Goal: Transaction & Acquisition: Purchase product/service

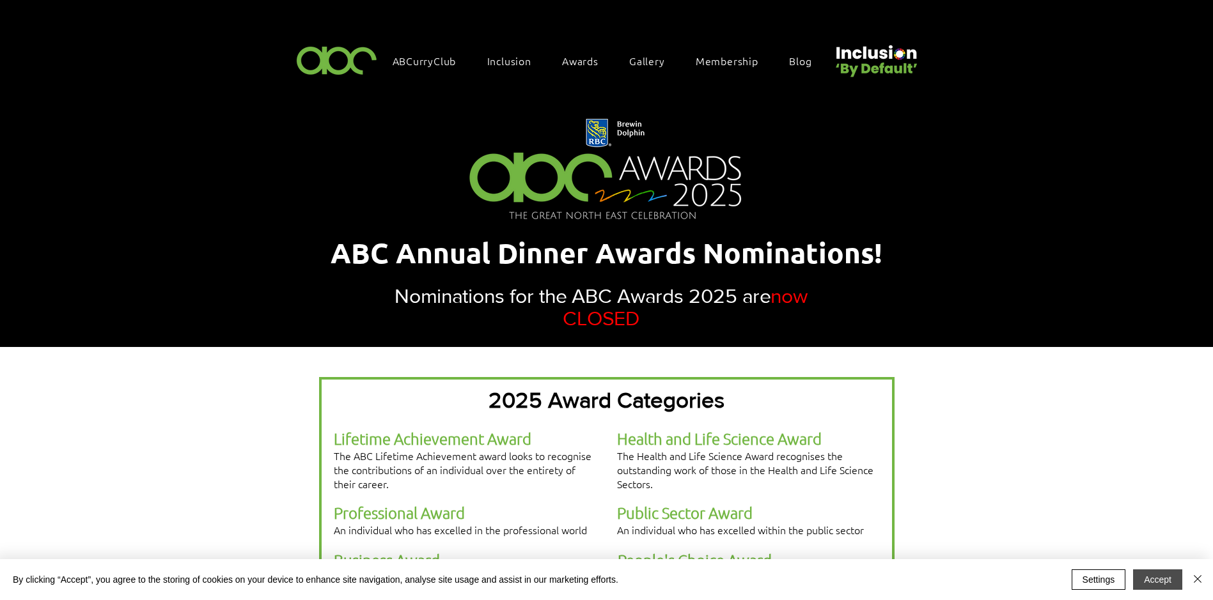
click at [1161, 570] on button "Accept" at bounding box center [1157, 580] width 49 height 20
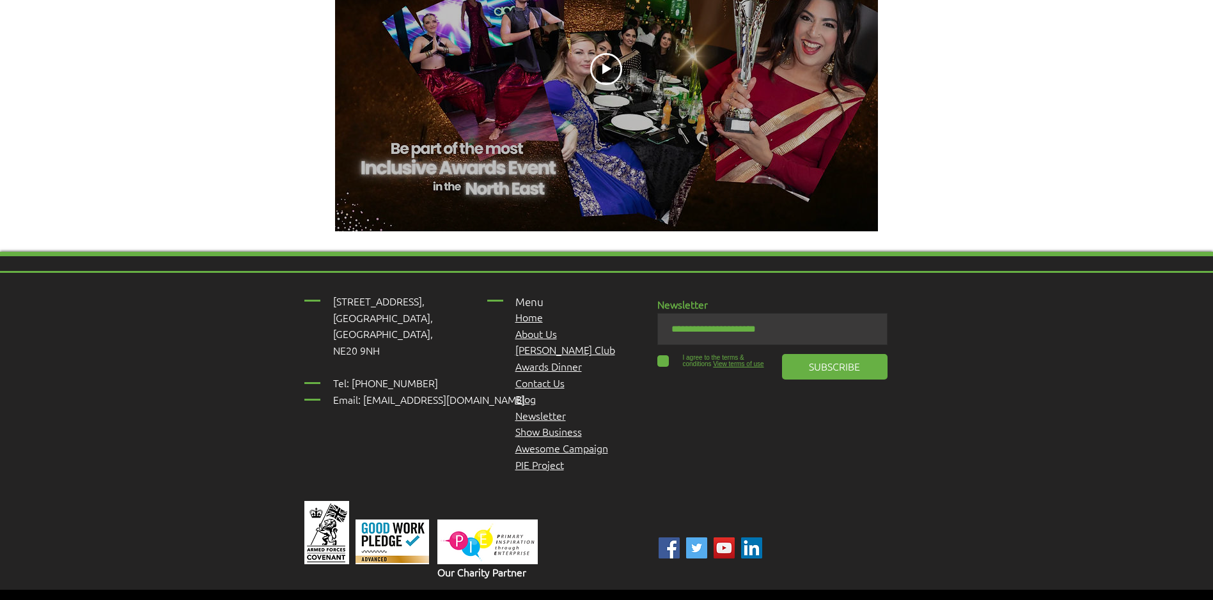
scroll to position [1612, 0]
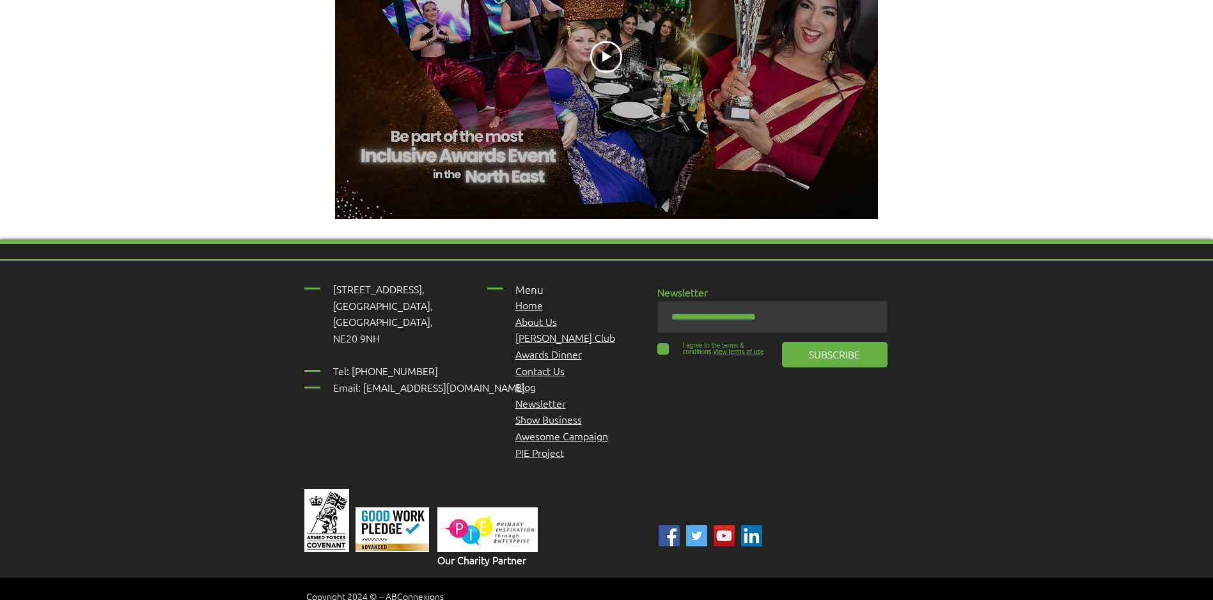
click at [558, 347] on span "Awards Dinner" at bounding box center [548, 354] width 67 height 14
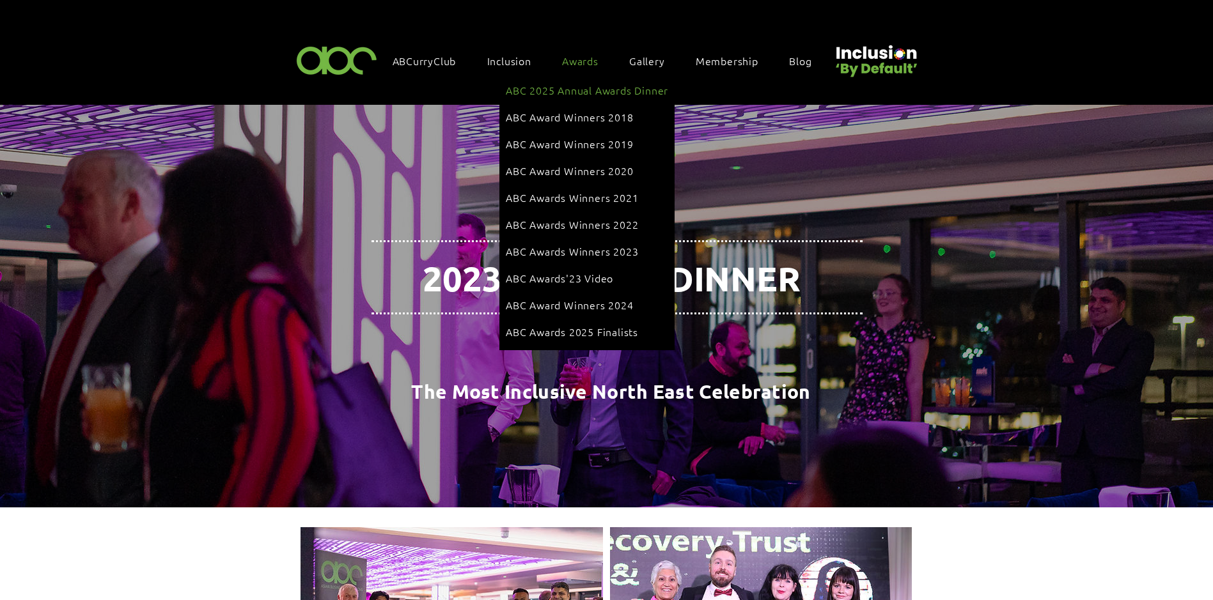
click at [581, 82] on link "ABC 2025 Annual Awards Dinner" at bounding box center [587, 90] width 162 height 24
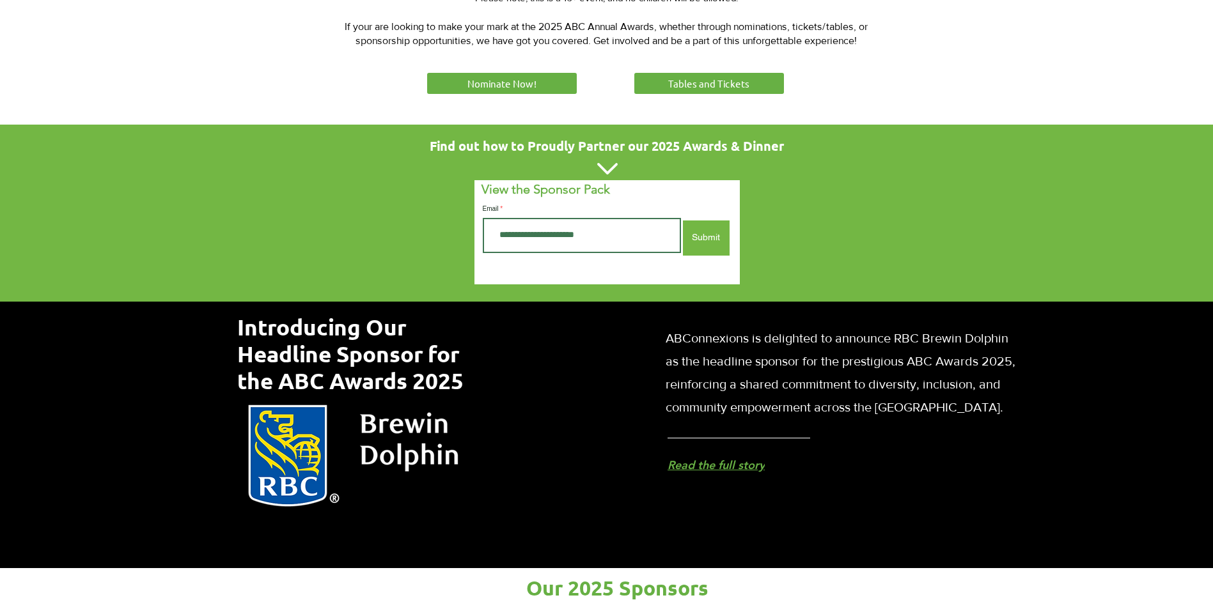
scroll to position [384, 0]
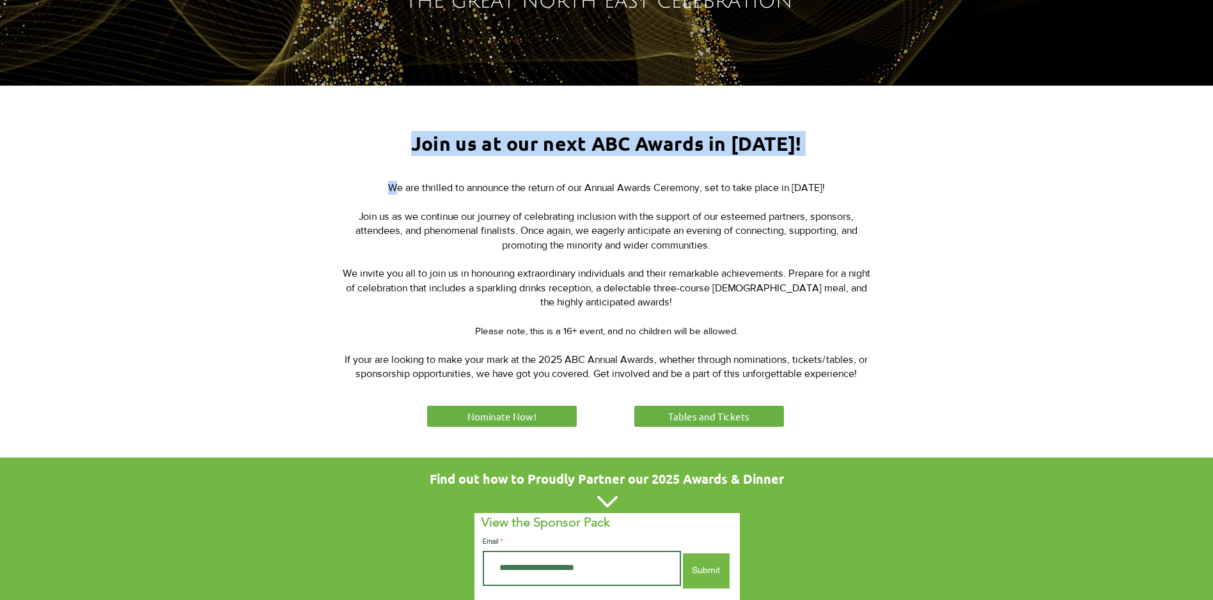
drag, startPoint x: 877, startPoint y: 368, endPoint x: 375, endPoint y: 193, distance: 532.1
click at [375, 193] on div "Join us at our next ABC Awards in 2025! We are thrilled to announce the return …" at bounding box center [606, 272] width 1213 height 372
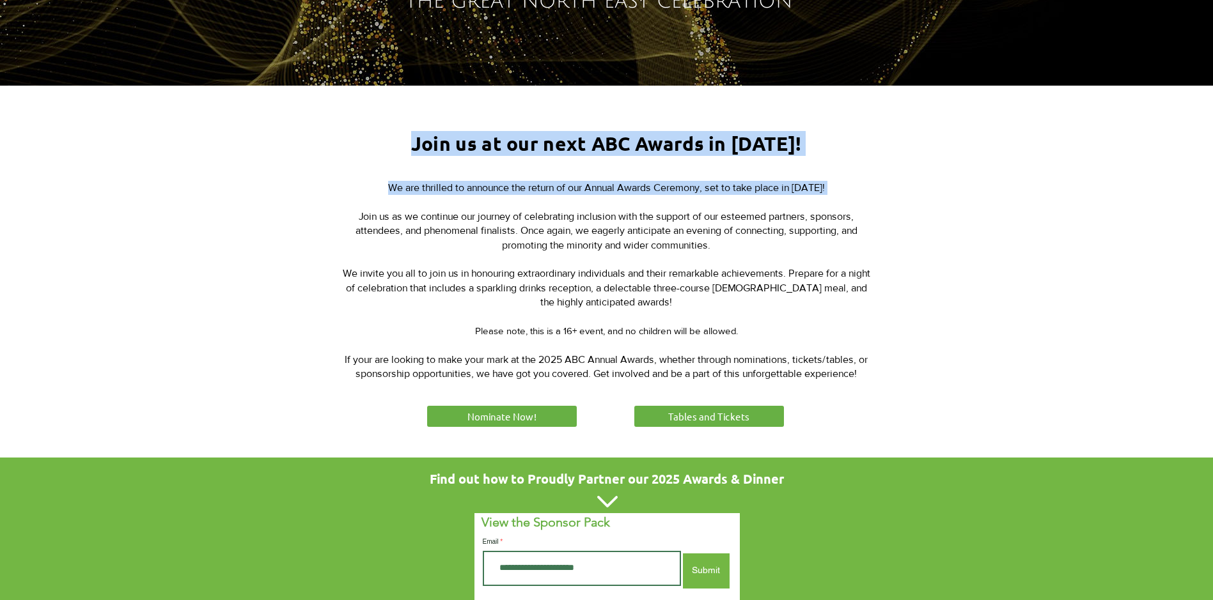
drag, startPoint x: 375, startPoint y: 193, endPoint x: 378, endPoint y: 203, distance: 10.7
click at [380, 205] on p "We are thrilled to announce the return of our Annual Awards Ceremony, set to ta…" at bounding box center [606, 195] width 530 height 29
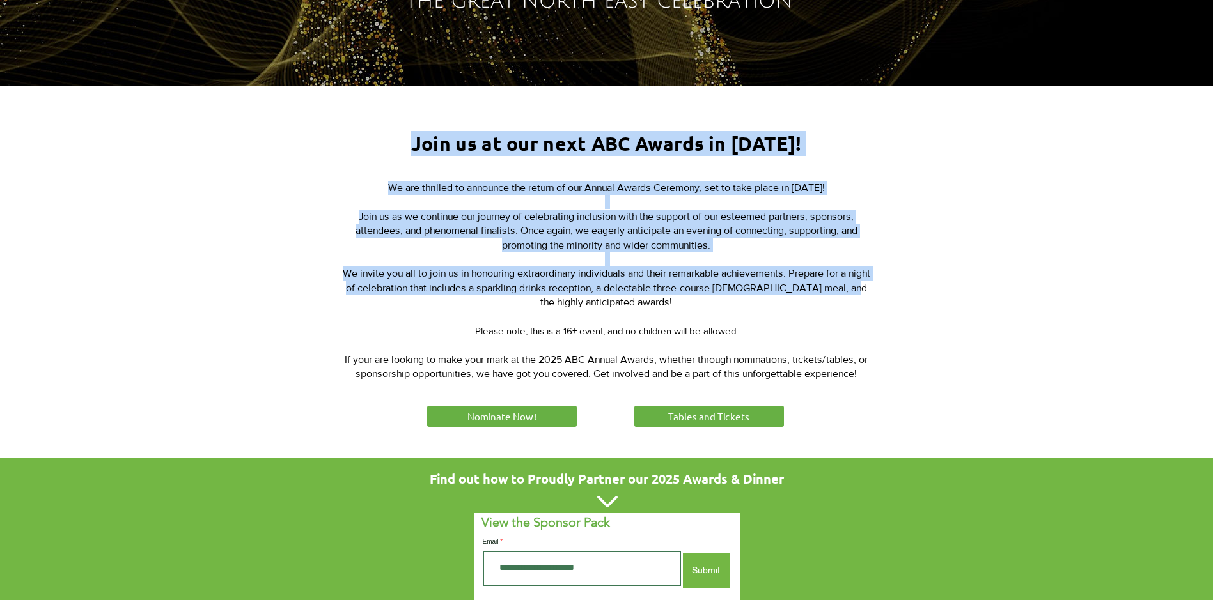
drag, startPoint x: 899, startPoint y: 377, endPoint x: 562, endPoint y: 295, distance: 347.0
click at [562, 295] on div "Join us at our next ABC Awards in 2025! We are thrilled to announce the return …" at bounding box center [606, 272] width 1213 height 372
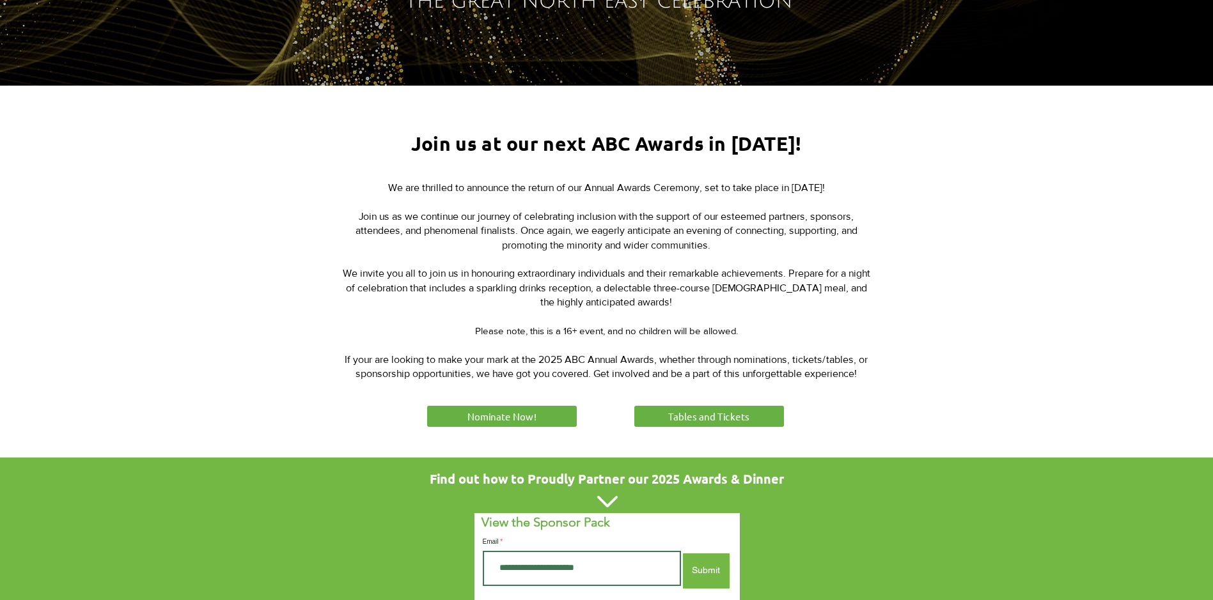
click at [854, 355] on span "If your are looking to make your mark at the 2025 ABC Annual Awards, whether th…" at bounding box center [606, 366] width 523 height 25
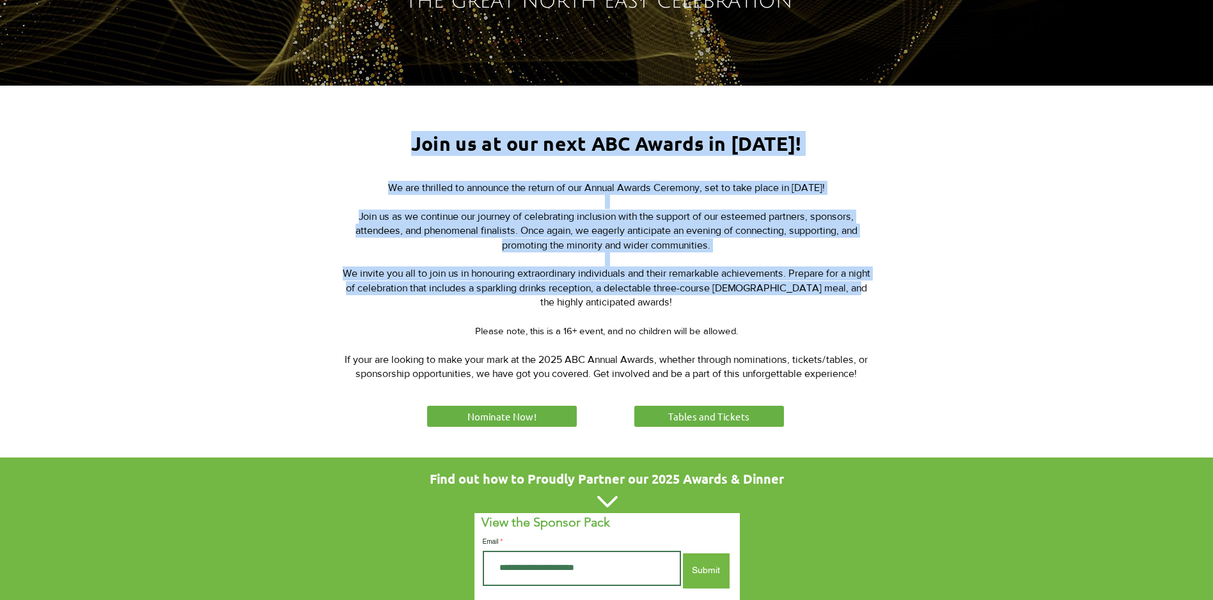
drag, startPoint x: 886, startPoint y: 369, endPoint x: 500, endPoint y: 288, distance: 394.1
click at [500, 288] on div "Join us at our next ABC Awards in 2025! We are thrilled to announce the return …" at bounding box center [606, 272] width 1213 height 372
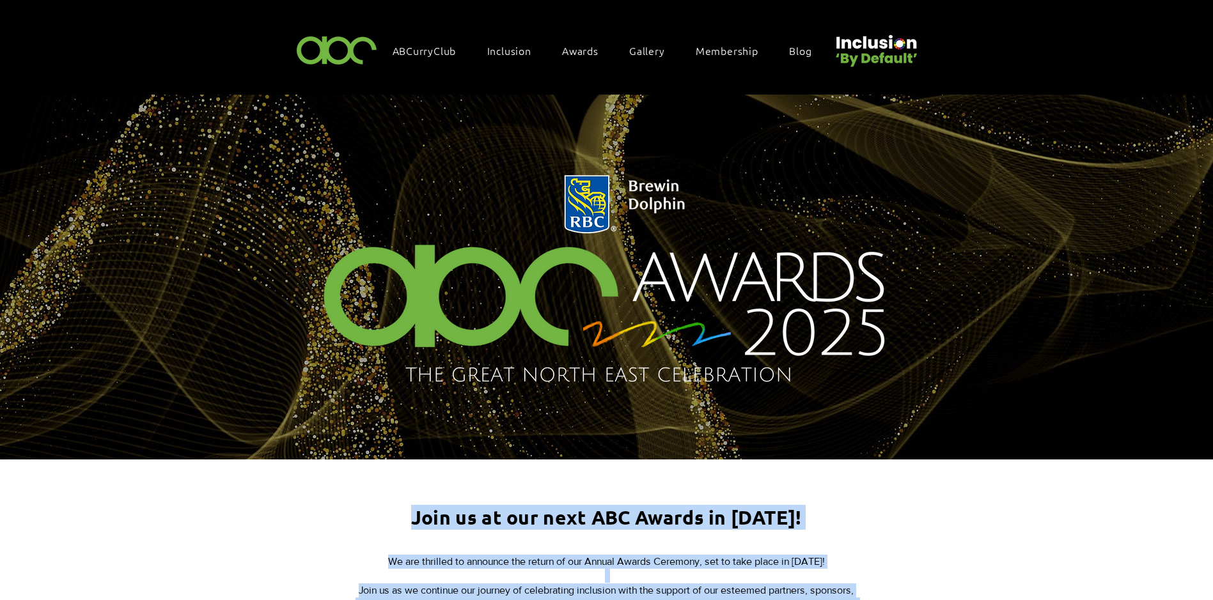
scroll to position [1, 0]
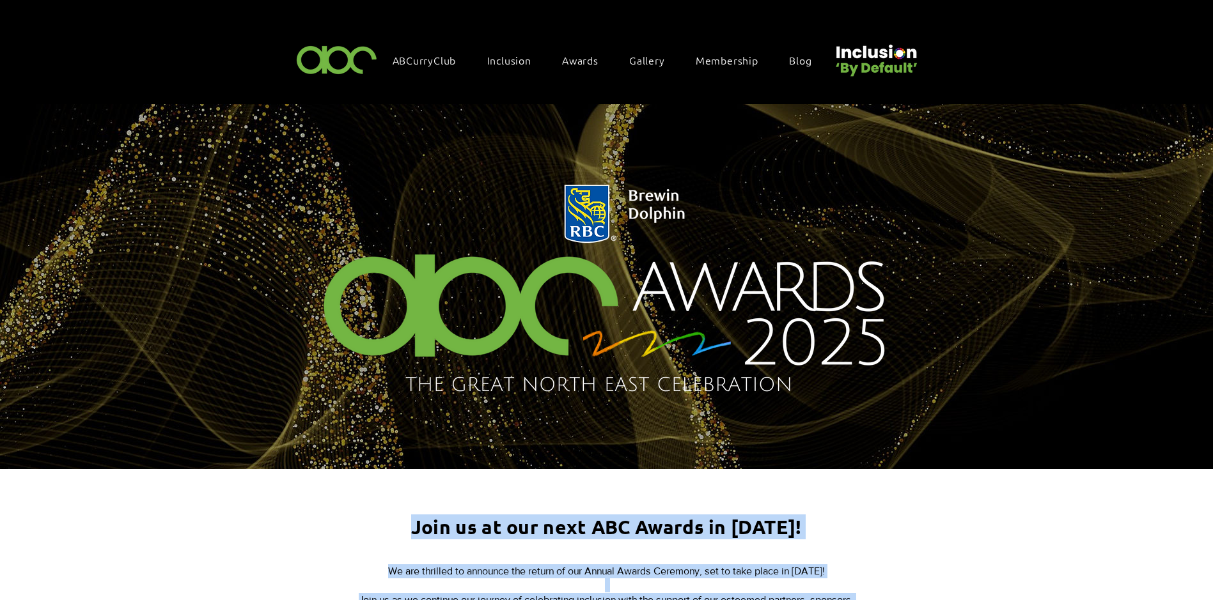
drag, startPoint x: 221, startPoint y: 498, endPoint x: 194, endPoint y: 499, distance: 26.3
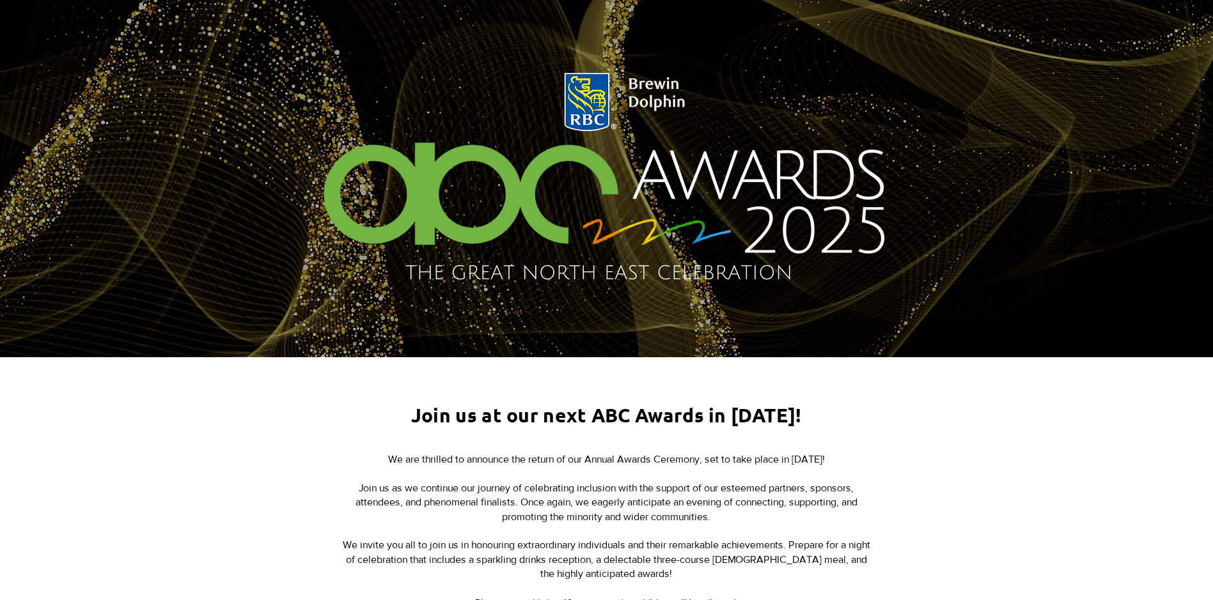
scroll to position [129, 0]
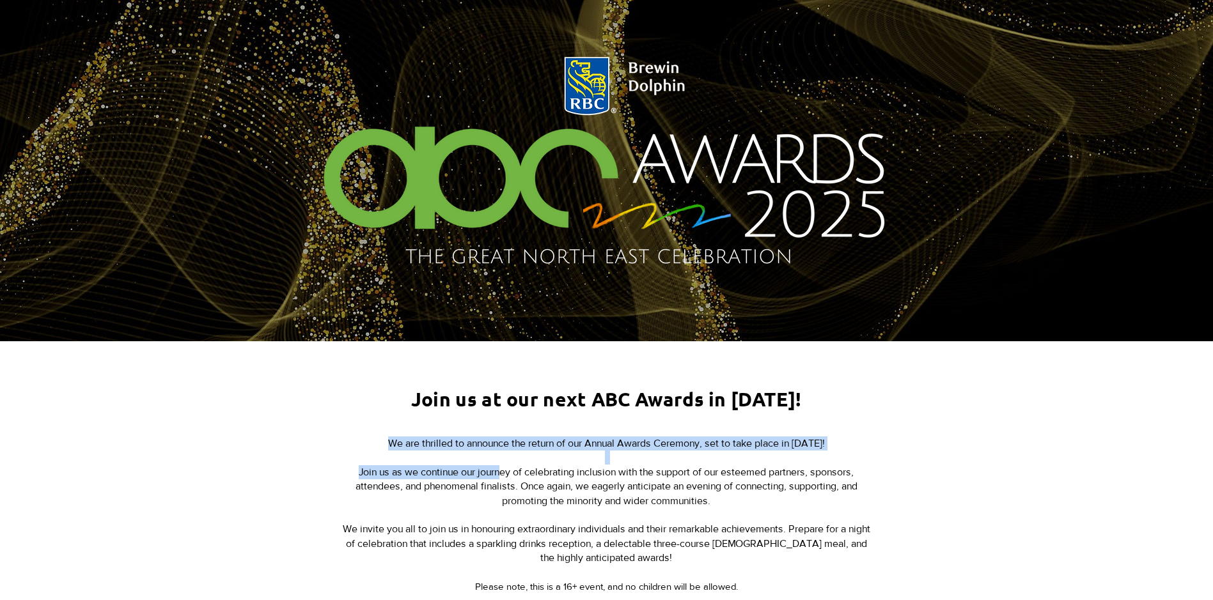
drag, startPoint x: 378, startPoint y: 440, endPoint x: 502, endPoint y: 475, distance: 128.8
click at [502, 475] on div "We are thrilled to announce the return of our Annual Awards Ceremony, set to ta…" at bounding box center [606, 537] width 530 height 201
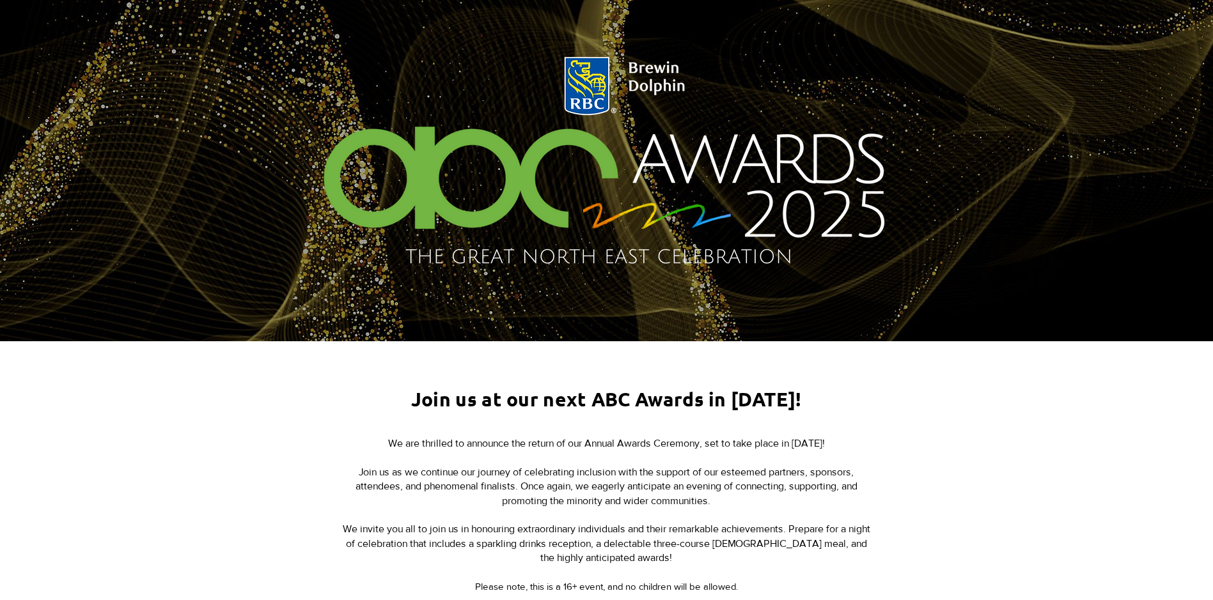
drag, startPoint x: 502, startPoint y: 475, endPoint x: 432, endPoint y: 497, distance: 73.8
click at [432, 497] on p "Join us as we continue our journey of celebrating inclusion with the support of…" at bounding box center [606, 495] width 530 height 58
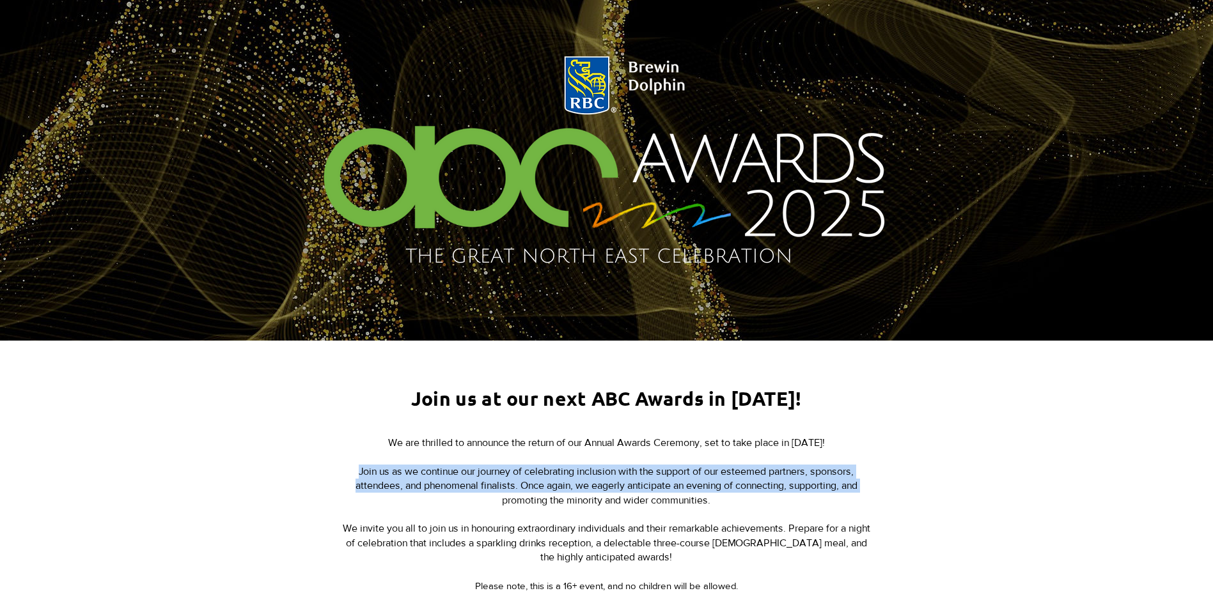
scroll to position [192, 0]
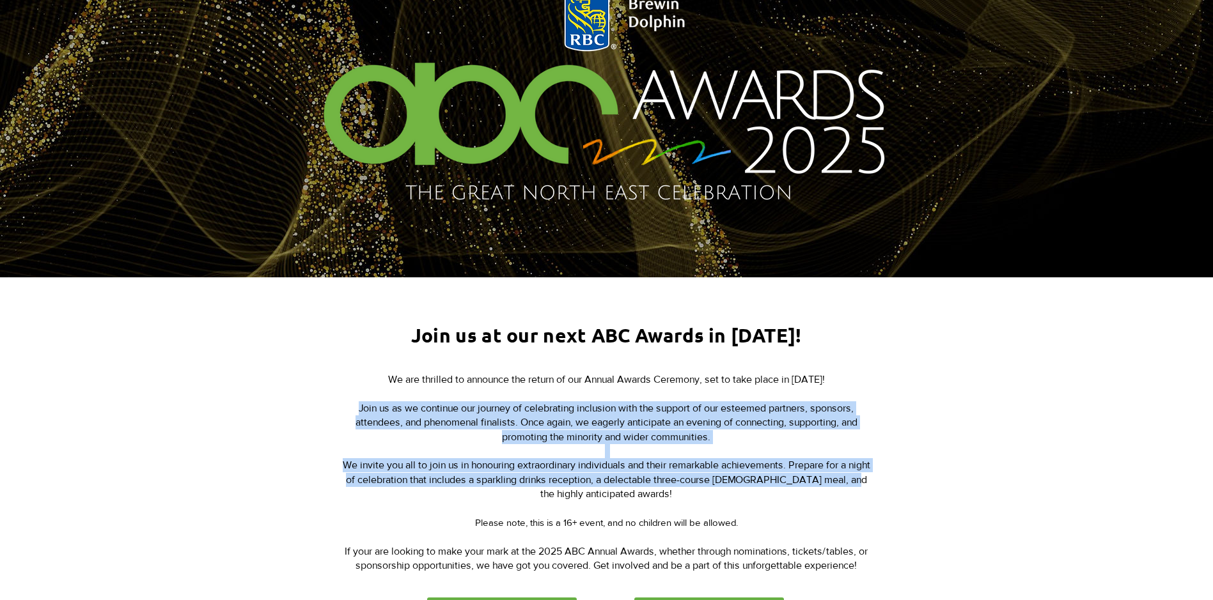
drag, startPoint x: 354, startPoint y: 464, endPoint x: 480, endPoint y: 492, distance: 129.1
click at [480, 492] on div "We are thrilled to announce the return of our Annual Awards Ceremony, set to ta…" at bounding box center [606, 473] width 530 height 201
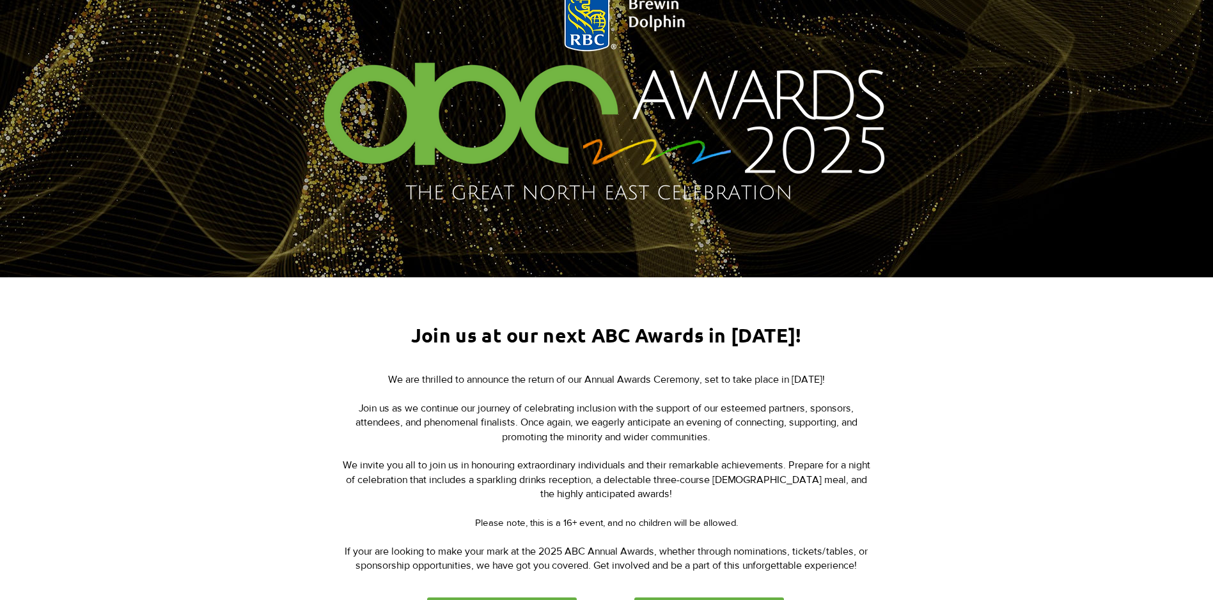
drag, startPoint x: 480, startPoint y: 492, endPoint x: 400, endPoint y: 398, distance: 124.3
click at [400, 398] on p "We are thrilled to announce the return of our Annual Awards Ceremony, set to ta…" at bounding box center [606, 387] width 530 height 29
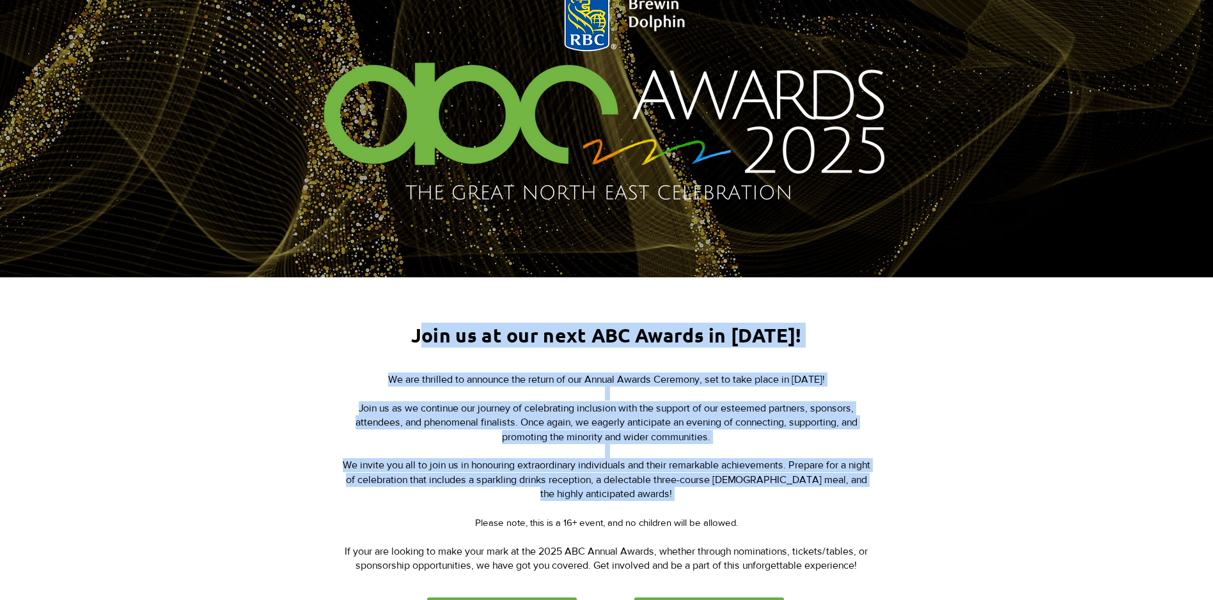
drag, startPoint x: 430, startPoint y: 331, endPoint x: 840, endPoint y: 499, distance: 443.1
click at [840, 499] on div "Join us at our next ABC Awards in 2025! We are thrilled to announce the return …" at bounding box center [606, 464] width 1213 height 372
copy div "oin us at our next ABC Awards in 2025! We are thrilled to announce the return o…"
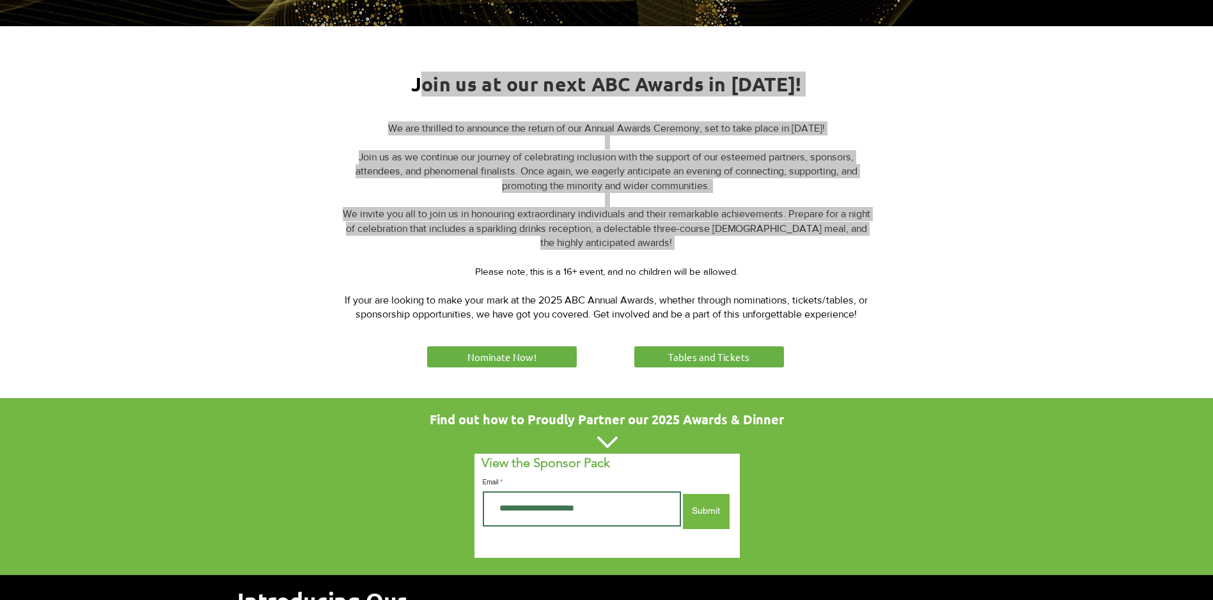
scroll to position [448, 0]
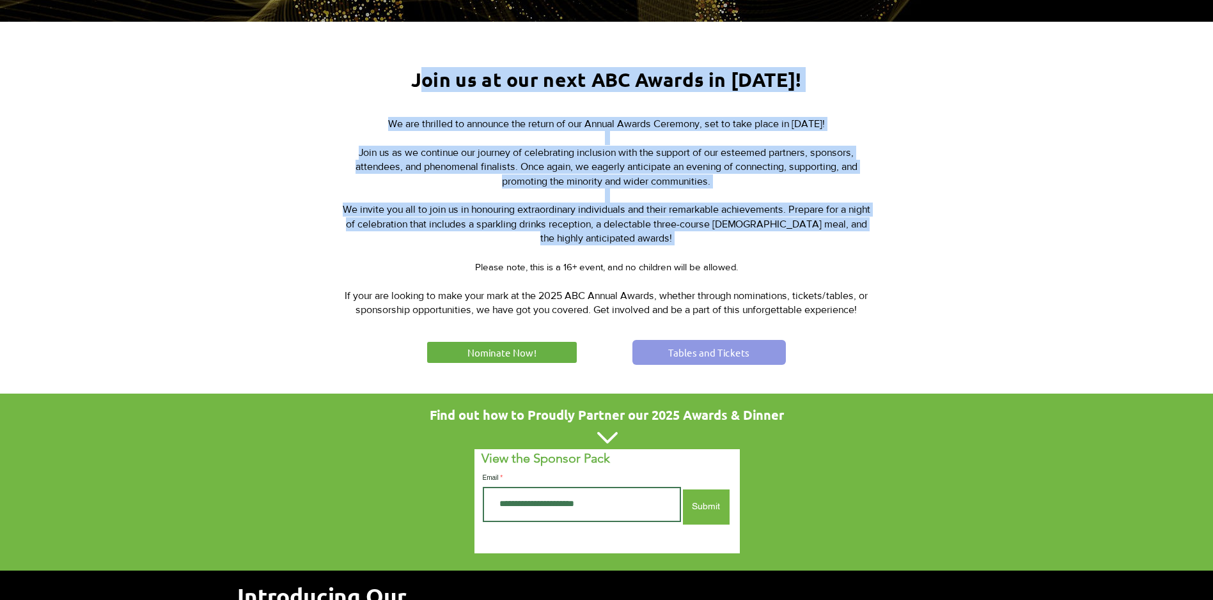
click at [703, 342] on link "Tables and Tickets" at bounding box center [708, 352] width 153 height 25
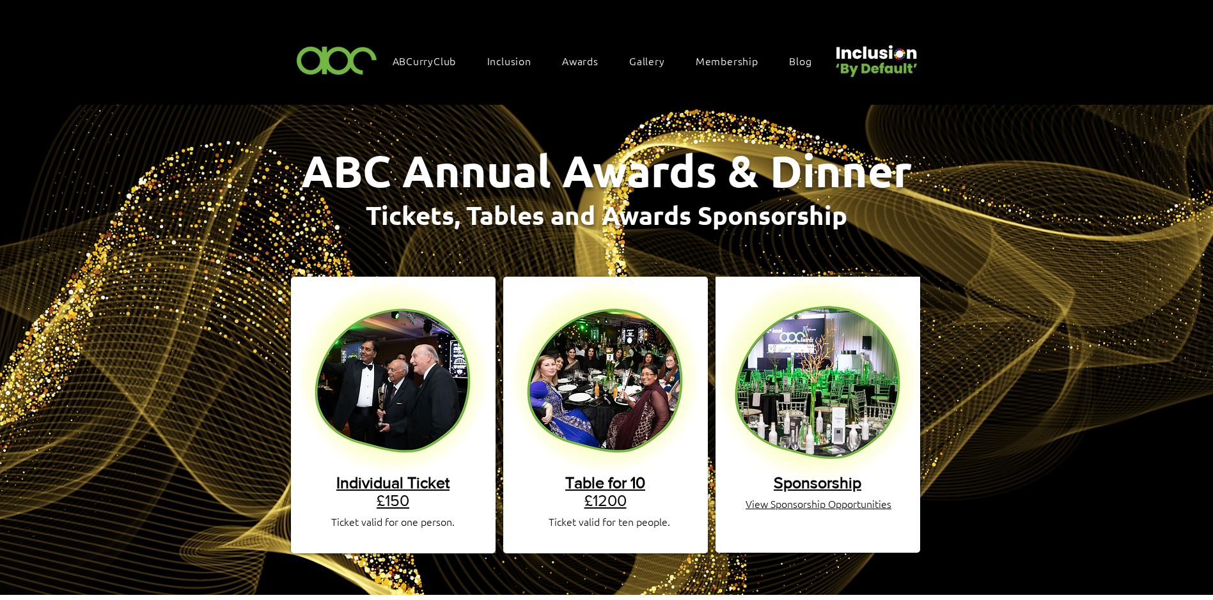
click at [610, 474] on span "Table for 10" at bounding box center [605, 483] width 80 height 18
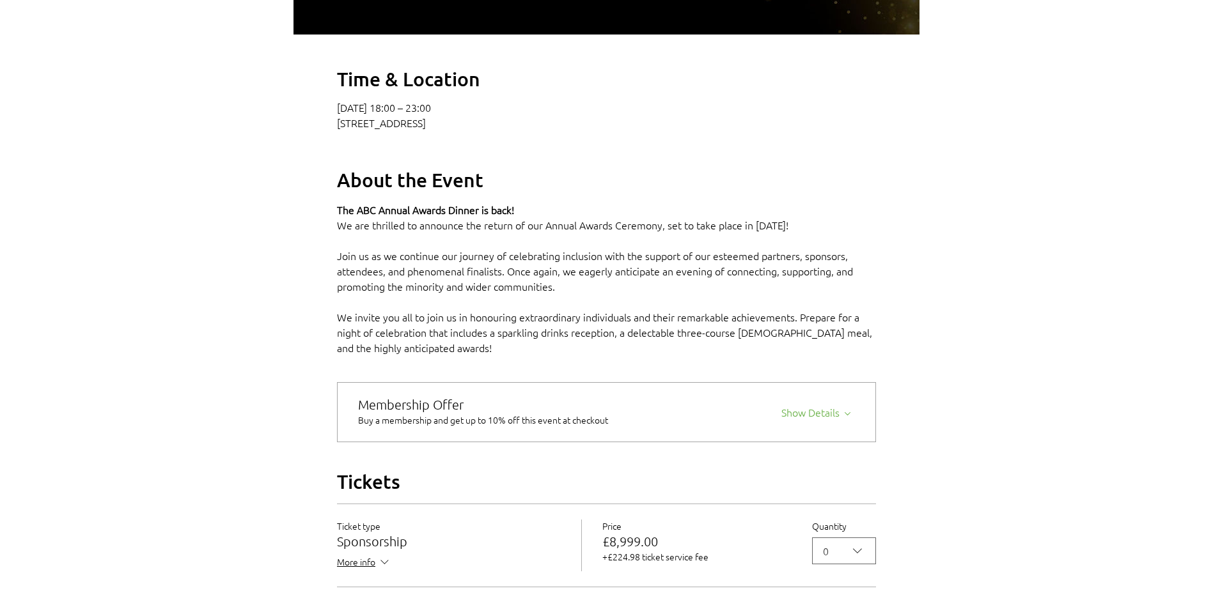
scroll to position [703, 0]
